Goal: Navigation & Orientation: Find specific page/section

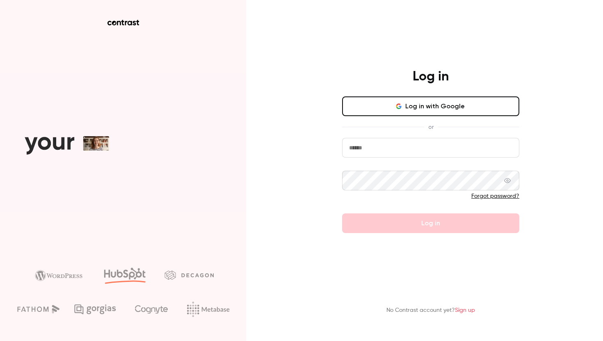
click at [406, 102] on button "Log in with Google" at bounding box center [430, 106] width 177 height 20
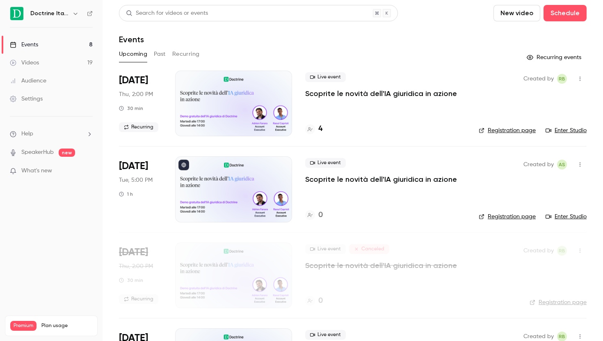
click at [320, 130] on h4 "4" at bounding box center [320, 128] width 4 height 11
click at [72, 15] on icon "button" at bounding box center [75, 13] width 7 height 7
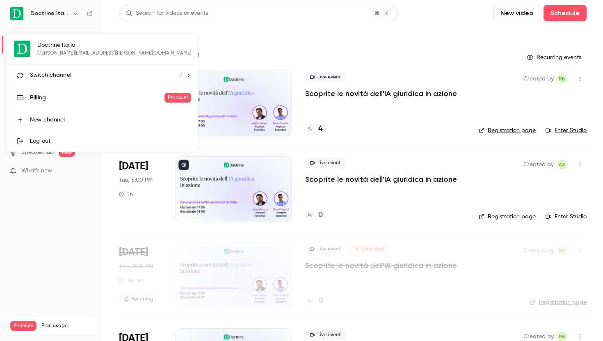
click at [82, 73] on div "Switch channel 7" at bounding box center [106, 75] width 152 height 9
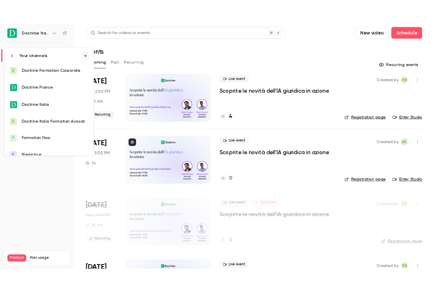
scroll to position [27, 0]
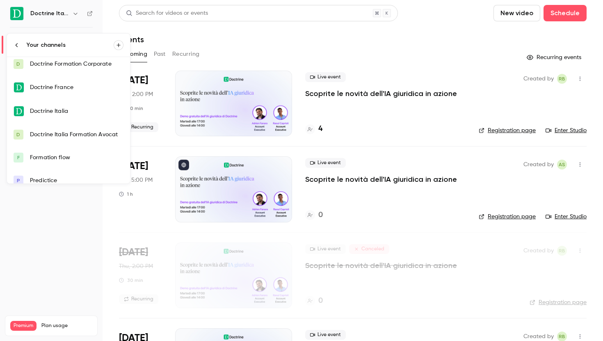
click at [90, 133] on div "Doctrine Italia Formation Avocat" at bounding box center [76, 134] width 93 height 8
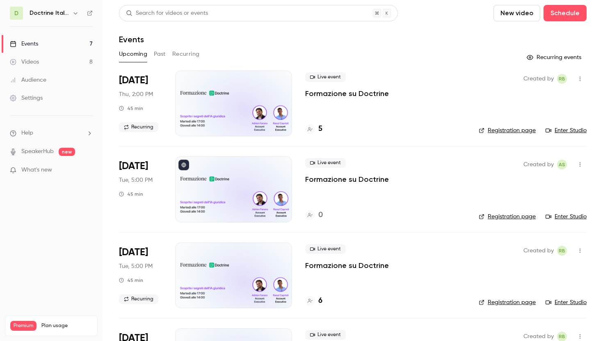
click at [560, 129] on link "Enter Studio" at bounding box center [565, 130] width 41 height 8
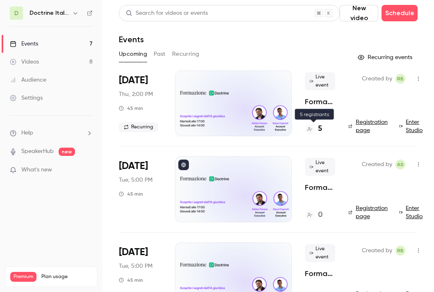
click at [312, 129] on icon at bounding box center [310, 129] width 5 height 5
